Goal: Information Seeking & Learning: Find specific fact

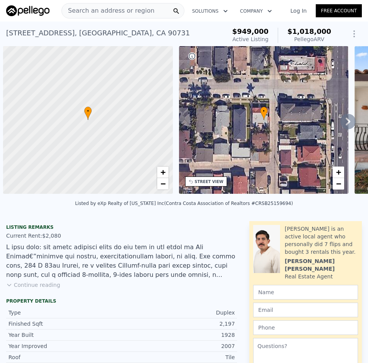
scroll to position [0, 3]
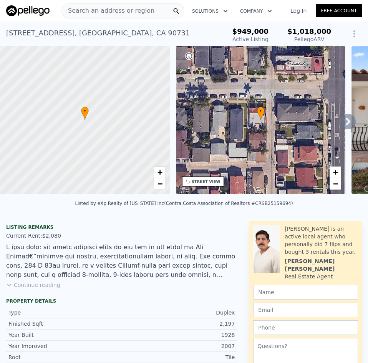
click at [89, 10] on span "Search an address or region" at bounding box center [108, 10] width 93 height 9
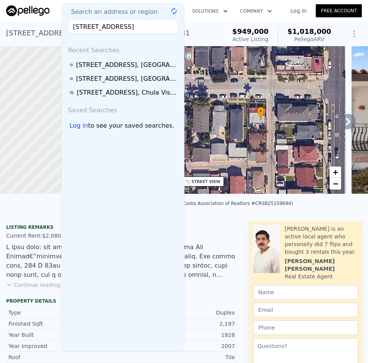
scroll to position [0, 7]
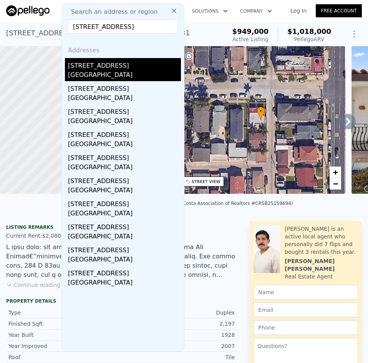
type input "[STREET_ADDRESS]"
click at [89, 74] on div "[GEOGRAPHIC_DATA]" at bounding box center [124, 75] width 113 height 11
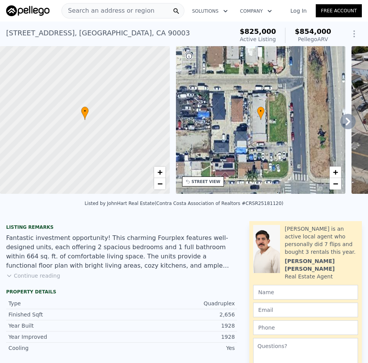
click at [114, 11] on span "Search an address or region" at bounding box center [108, 10] width 93 height 9
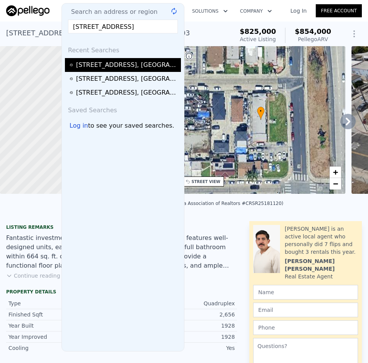
scroll to position [0, 10]
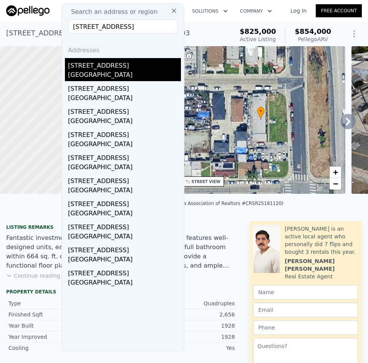
type input "[STREET_ADDRESS]"
click at [98, 68] on div "[STREET_ADDRESS]" at bounding box center [124, 64] width 113 height 12
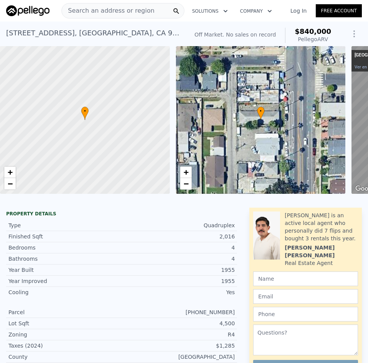
click at [127, 11] on span "Search an address or region" at bounding box center [108, 10] width 93 height 9
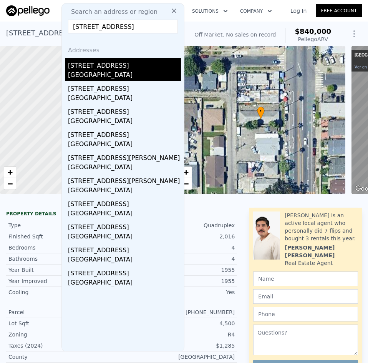
type input "[STREET_ADDRESS]"
click at [97, 67] on div "[STREET_ADDRESS]" at bounding box center [124, 64] width 113 height 12
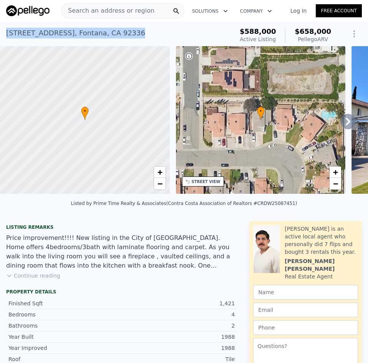
drag, startPoint x: 122, startPoint y: 32, endPoint x: 4, endPoint y: 36, distance: 118.4
click at [4, 36] on div "[STREET_ADDRESS] Active at $588k (~ARV $658k ) $588,000 Active Listing $658,000…" at bounding box center [184, 34] width 368 height 25
copy div "[STREET_ADDRESS]"
